Goal: Use online tool/utility: Utilize a website feature to perform a specific function

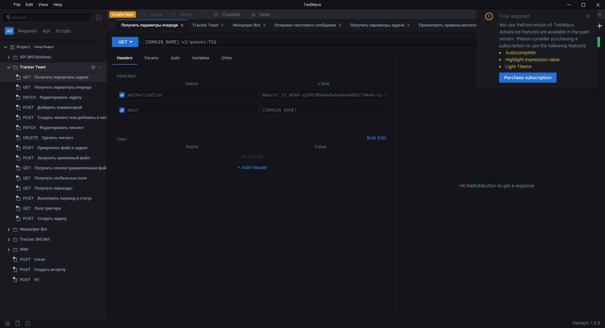
click at [101, 70] on app-menu-trigger at bounding box center [100, 66] width 4 height 9
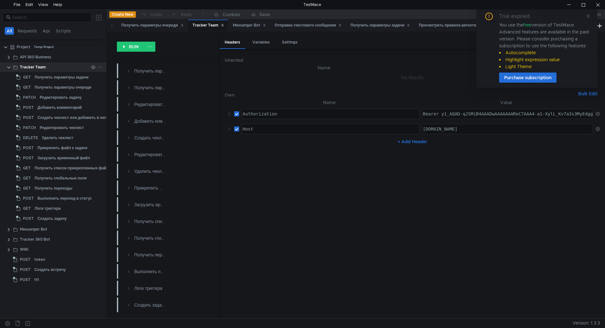
click at [101, 68] on icon at bounding box center [100, 67] width 4 height 4
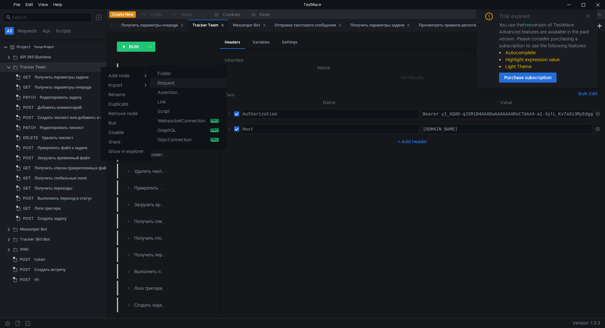
click at [172, 81] on app-tour-anchor "Request" at bounding box center [166, 83] width 17 height 8
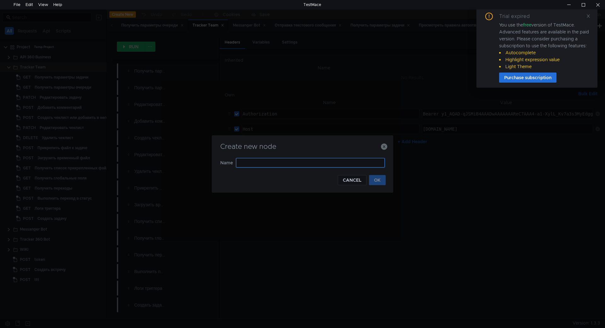
click at [270, 166] on input "text" at bounding box center [310, 162] width 149 height 9
type input "П"
type input "Получить все очереди"
click at [375, 177] on button "OK" at bounding box center [377, 180] width 17 height 10
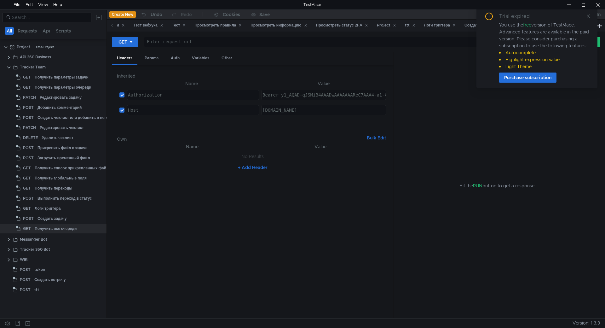
click at [183, 43] on div at bounding box center [349, 46] width 412 height 15
paste textarea "https://api.tracker.yandex.net/v3/queues/"
type textarea "https://api.tracker.yandex.net/v3/queues/"
click at [589, 14] on icon at bounding box center [588, 16] width 4 height 4
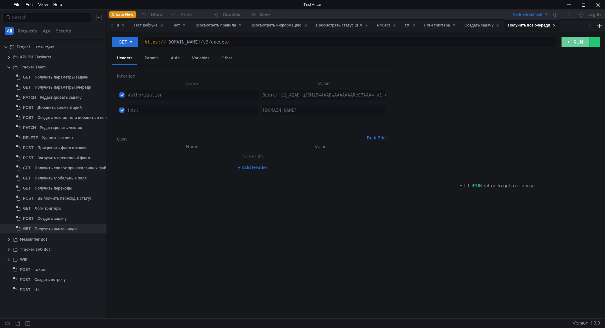
click at [575, 43] on button "RUN" at bounding box center [575, 42] width 28 height 10
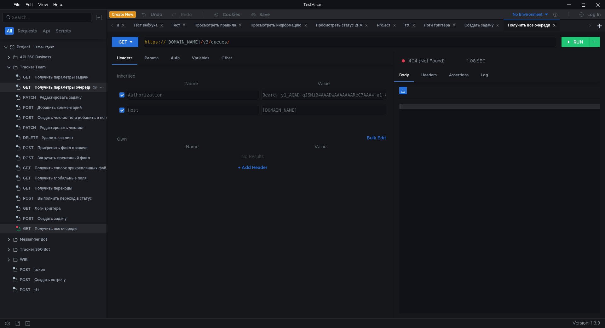
click at [42, 87] on div "Получить параметры очереди" at bounding box center [63, 87] width 57 height 9
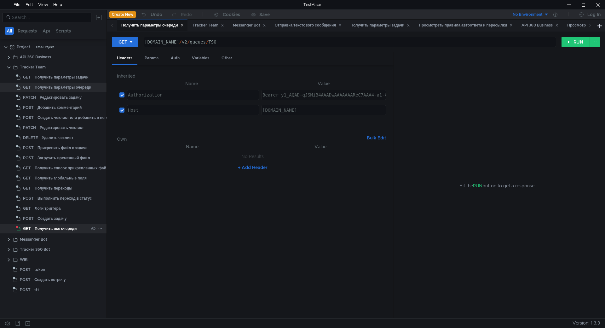
click at [56, 226] on div "Получить все очереди" at bounding box center [56, 228] width 42 height 9
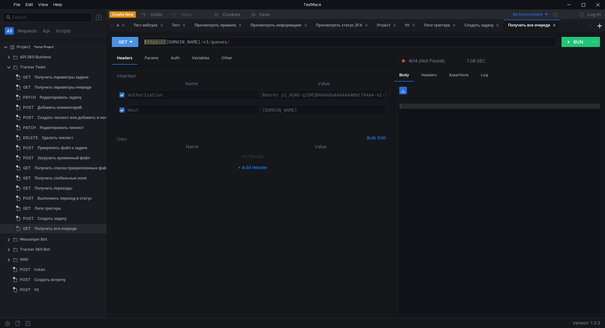
drag, startPoint x: 166, startPoint y: 44, endPoint x: 136, endPoint y: 41, distance: 29.8
click at [136, 41] on div "GET https://api.tracker.yandex.net/v3/queues/ https:// api.tracker.yandex.net /…" at bounding box center [337, 42] width 450 height 11
type textarea "api.tracker.yandex.net/v3/queues/"
click at [576, 44] on button "RUN" at bounding box center [575, 42] width 28 height 10
click at [59, 215] on div "Создать задачу" at bounding box center [51, 218] width 29 height 9
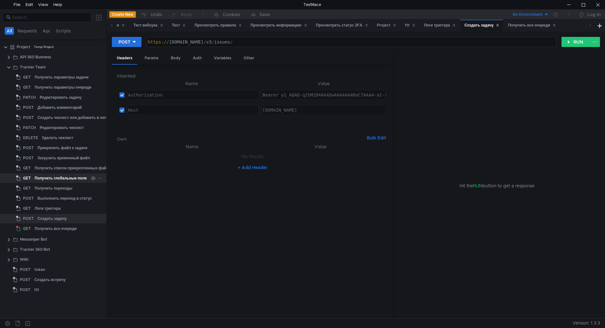
click at [49, 182] on div "Получить глобальные поля" at bounding box center [61, 177] width 52 height 9
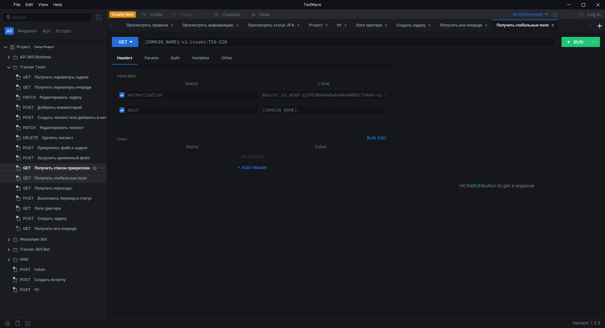
click at [51, 165] on div "Получить список прикрепленных файлов" at bounding box center [74, 167] width 78 height 9
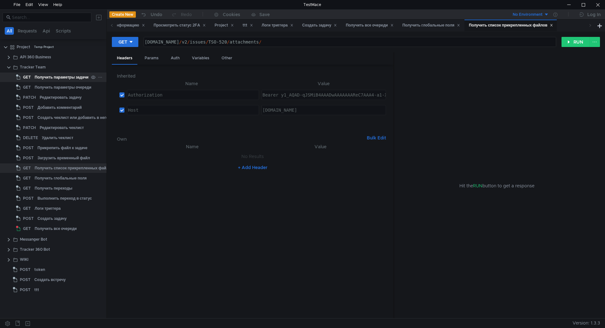
click at [44, 78] on div "Получить параметры задачи" at bounding box center [62, 76] width 54 height 9
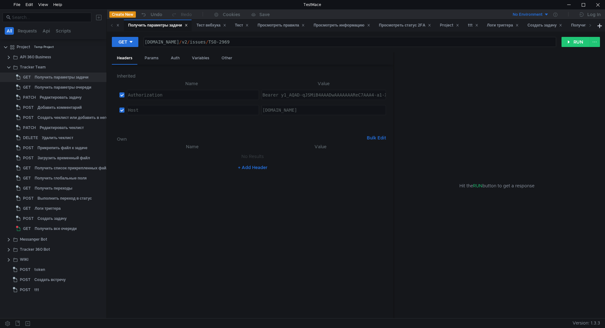
click at [55, 223] on div at bounding box center [53, 223] width 106 height 1
click at [52, 227] on div "Получить все очереди" at bounding box center [56, 228] width 42 height 9
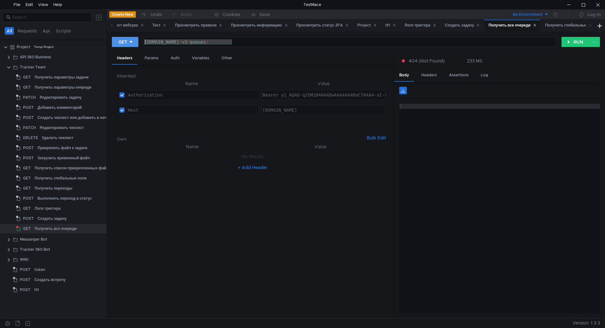
drag, startPoint x: 245, startPoint y: 40, endPoint x: 138, endPoint y: 38, distance: 106.2
click at [138, 38] on div "GET api.tracker.yandex.net/v3/queues/ api.tracker.yandex.net / v3 / queues / הה…" at bounding box center [337, 42] width 450 height 11
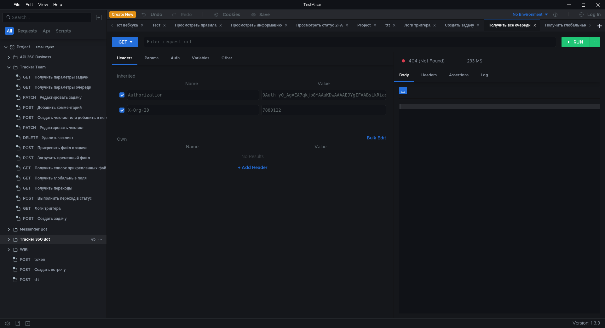
click at [8, 239] on clr-icon at bounding box center [8, 239] width 5 height 5
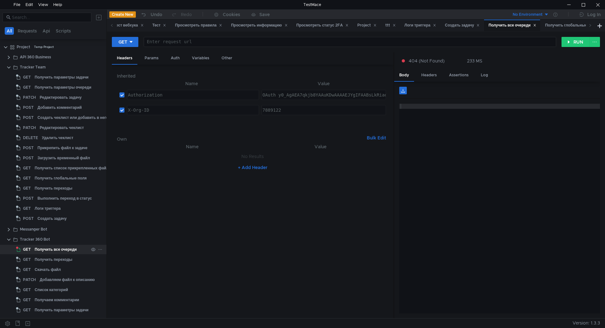
click at [49, 251] on div "Получить все очереди" at bounding box center [56, 249] width 42 height 9
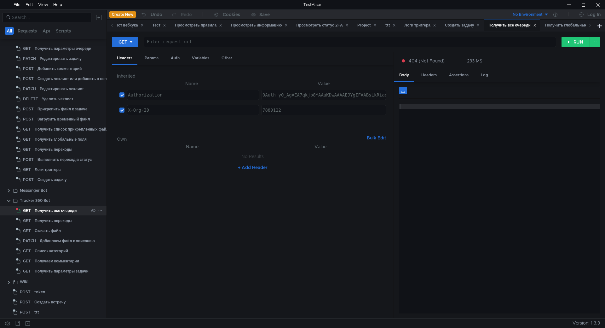
click at [49, 212] on div "Получить все очереди" at bounding box center [56, 210] width 42 height 9
click at [216, 43] on div at bounding box center [349, 46] width 412 height 15
paste textarea "api.tracker.yandex.net/v3/queues/"
type textarea "api.tracker.yandex.net/v3/queues/"
click at [65, 218] on div "Получить переходы" at bounding box center [54, 220] width 38 height 9
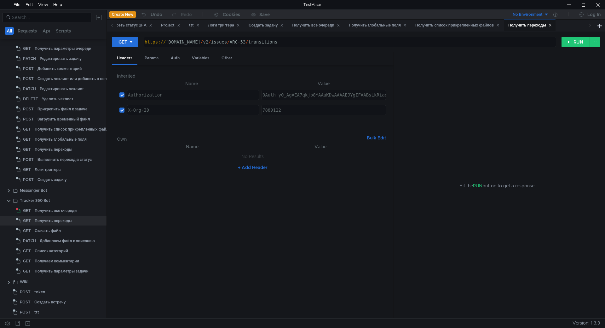
type textarea "https://api.tracker.yandex.net/v2/issues/ARC-53/transitions"
drag, startPoint x: 223, startPoint y: 43, endPoint x: 142, endPoint y: 42, distance: 81.0
click at [142, 42] on div "GET https://api.tracker.yandex.net/v2/issues/ARC-53/transitions https:// api.tr…" at bounding box center [337, 42] width 450 height 11
click at [36, 208] on div "Получить все очереди" at bounding box center [56, 210] width 42 height 9
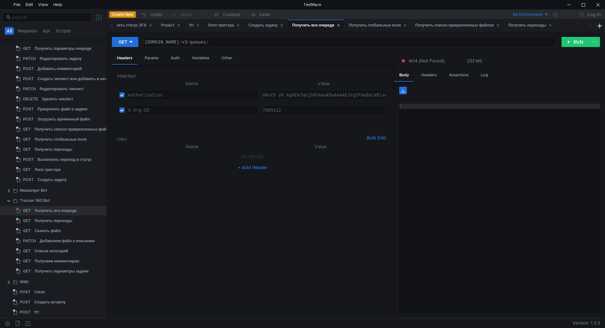
click at [145, 41] on div "api.tracker.yandex.net / v3 / queues /" at bounding box center [349, 46] width 412 height 15
paste textarea "https://api.tracker.yandex.ne"
click at [571, 37] on button "RUN" at bounding box center [575, 42] width 28 height 10
drag, startPoint x: 221, startPoint y: 42, endPoint x: 167, endPoint y: 41, distance: 53.3
click at [167, 41] on div "https:// api.tracker.yandex.neapi.tracker.yandex.net / v3 / queues /" at bounding box center [349, 46] width 412 height 15
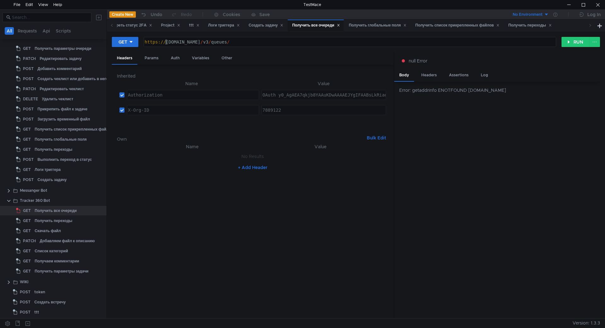
type textarea "https://api.tracker.yandex.net/v3/queues/"
click at [571, 37] on div "GET https://api.tracker.yandex.net/v3/queues/ https:// api.tracker.yandex.net /…" at bounding box center [356, 45] width 488 height 16
click at [570, 42] on button "RUN" at bounding box center [575, 42] width 28 height 10
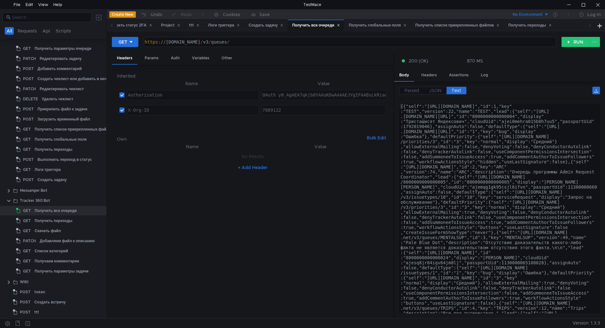
type textarea "[{"self":"https://api.tracker.yandex.net/v3/queues/TEST","id":1,"key":"TEST","v…"
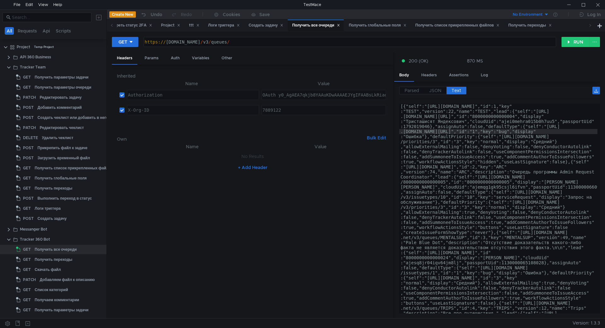
scroll to position [39, 0]
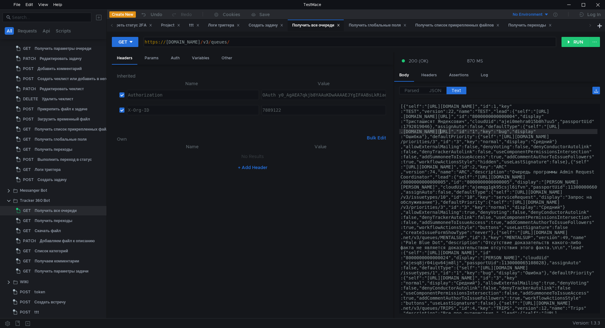
type textarea "7889122"
drag, startPoint x: 285, startPoint y: 110, endPoint x: 253, endPoint y: 109, distance: 32.5
click at [253, 109] on tr "X-Org-ID הההההההההההההההההההההההההההההההההההההההההההההההההההההההההההההההההההההה…" at bounding box center [253, 109] width 272 height 15
type textarea "OAuth y0_AgAEA7qkjb8YAAuKDwAAAAEJYgIFAABsLkRiaqxILY4Oa6CP42OAuLrh7g"
drag, startPoint x: 278, startPoint y: 96, endPoint x: 473, endPoint y: 100, distance: 195.1
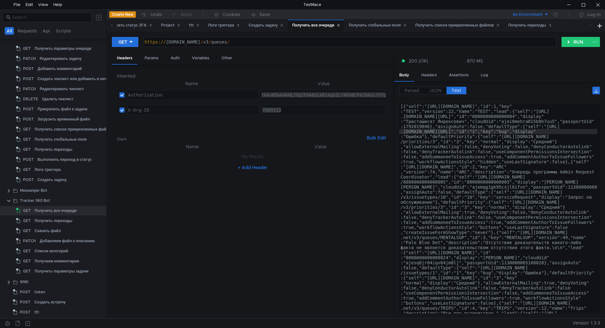
click at [473, 100] on as-split "Headers Params Auth Variables Other Inherited Name Value Authorization הההההההה…" at bounding box center [356, 185] width 488 height 266
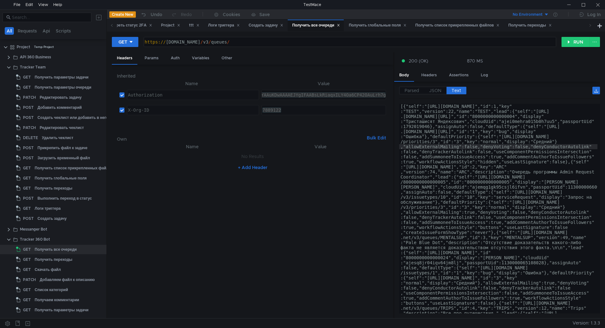
scroll to position [39, 0]
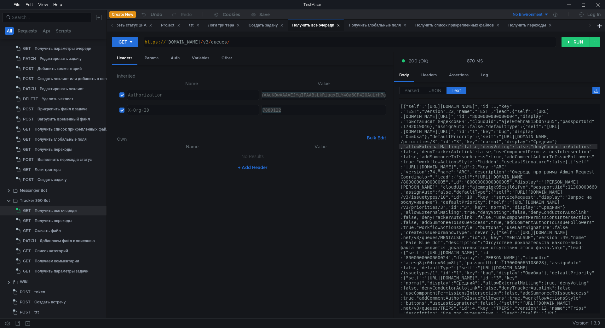
click at [597, 7] on div at bounding box center [597, 4] width 14 height 9
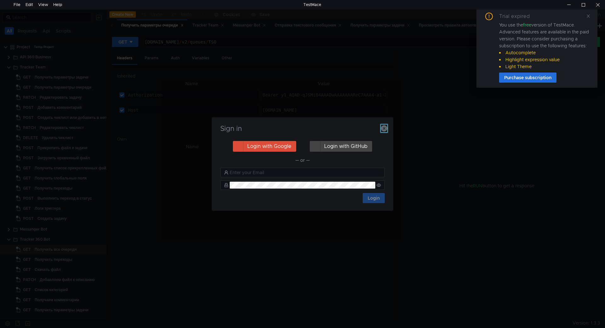
click at [385, 129] on icon "button" at bounding box center [384, 128] width 6 height 6
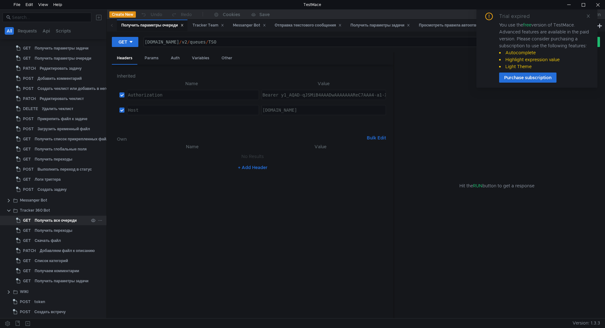
scroll to position [39, 0]
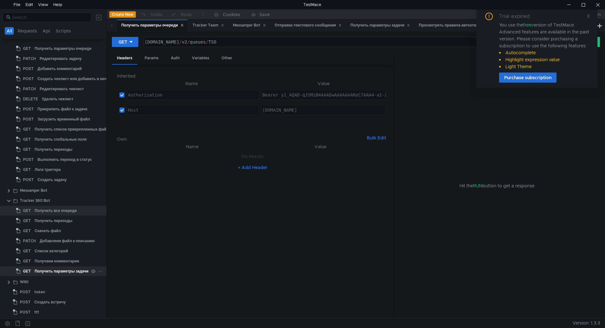
click at [70, 271] on div "Получить параметры задачи" at bounding box center [62, 270] width 54 height 9
drag, startPoint x: 263, startPoint y: 42, endPoint x: 253, endPoint y: 43, distance: 9.5
click at [253, 43] on div "https:// [DOMAIN_NAME] / v2 / issues / MENTALSUP-6" at bounding box center [349, 46] width 412 height 15
paste textarea "PUDEL-25"
type textarea "[URL][DOMAIN_NAME]"
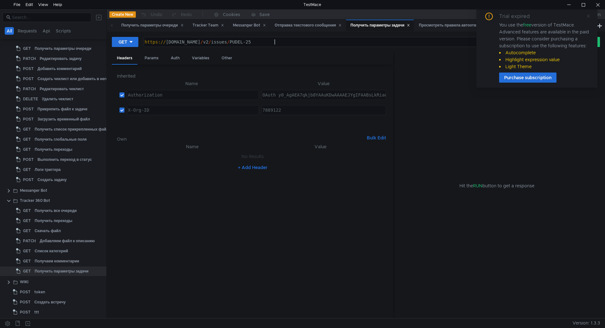
click at [587, 15] on icon at bounding box center [588, 16] width 4 height 4
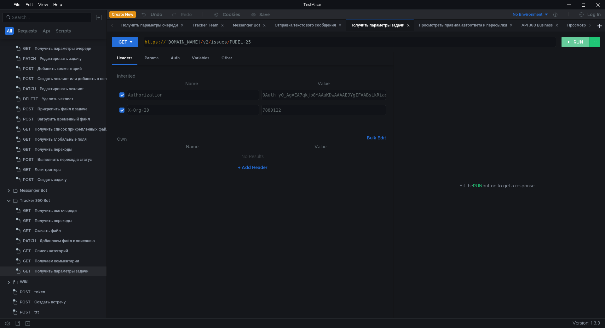
click at [567, 40] on button "RUN" at bounding box center [575, 42] width 28 height 10
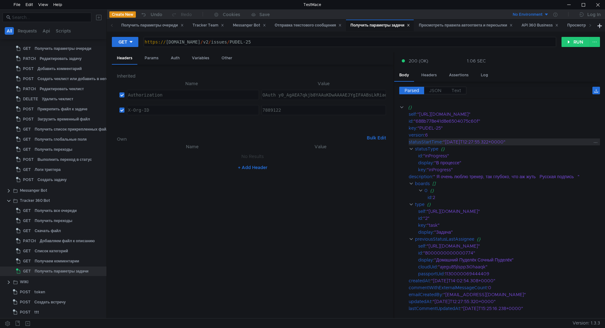
click at [492, 142] on div ""[DATE]T12:27:55.322+0000"" at bounding box center [518, 141] width 150 height 7
click at [595, 3] on div at bounding box center [597, 4] width 14 height 9
